Goal: Transaction & Acquisition: Purchase product/service

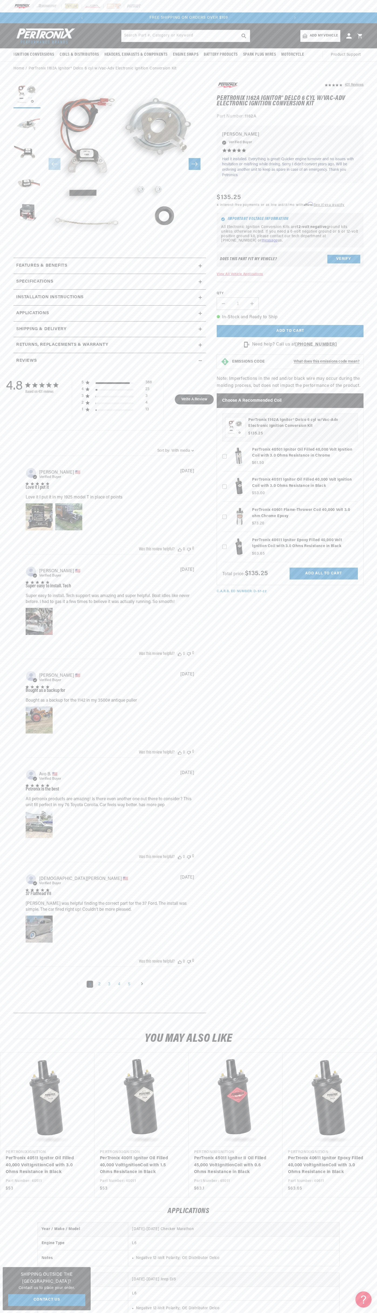
scroll to position [0, 202]
click at [297, 8] on div at bounding box center [188, 6] width 377 height 12
click at [366, 178] on section "431 Reviews" at bounding box center [188, 549] width 377 height 946
click at [301, 1313] on html "Skip to content Your cart Your cart is empty Get the right parts the first time…" at bounding box center [188, 656] width 377 height 1313
click at [20, 246] on slider-component "Gallery Viewer" at bounding box center [27, 164] width 27 height 166
